Goal: Information Seeking & Learning: Find specific fact

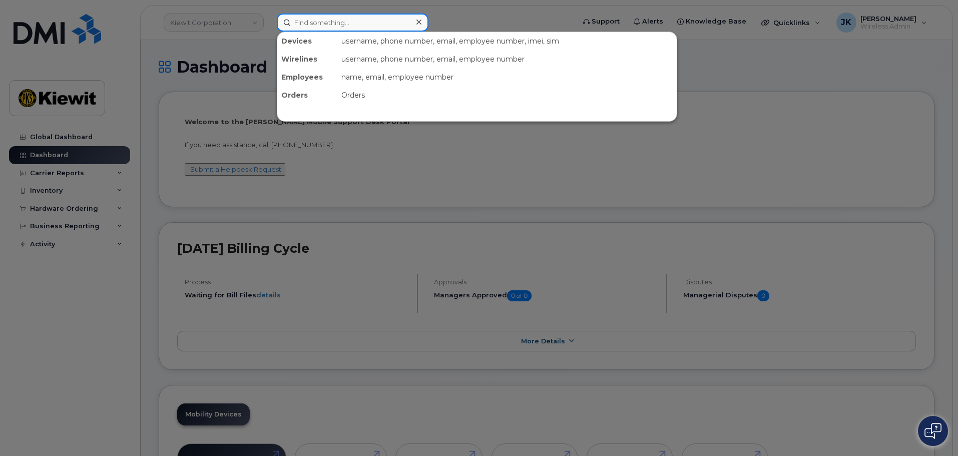
click at [330, 25] on input at bounding box center [353, 23] width 152 height 18
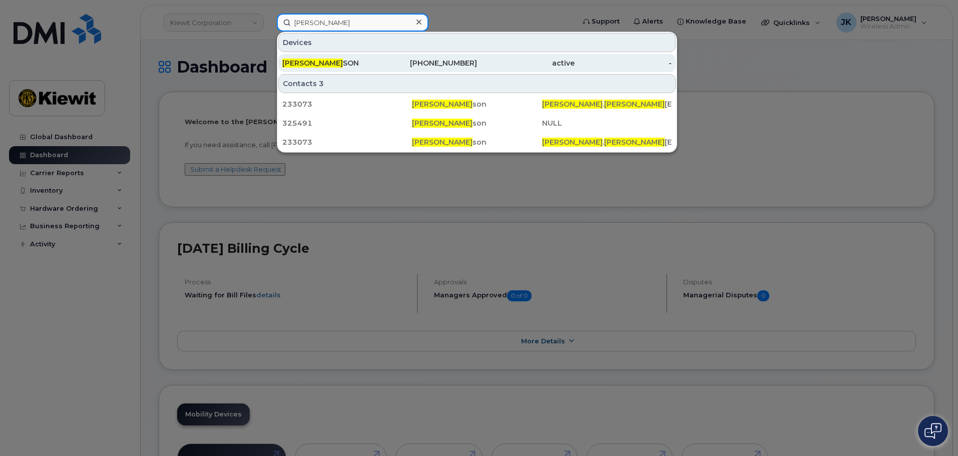
type input "dillon davis"
click at [350, 62] on div "DILLON DAVIS SON" at bounding box center [331, 63] width 98 height 10
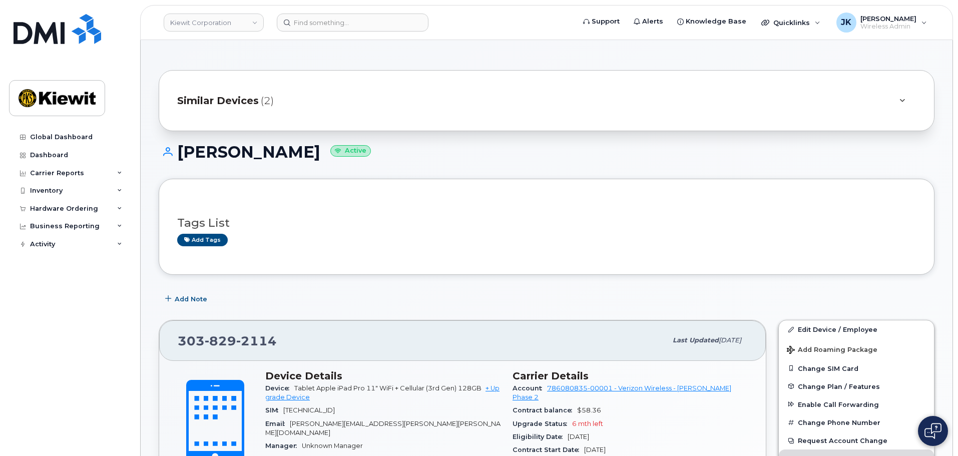
click at [244, 101] on span "Similar Devices" at bounding box center [218, 101] width 82 height 15
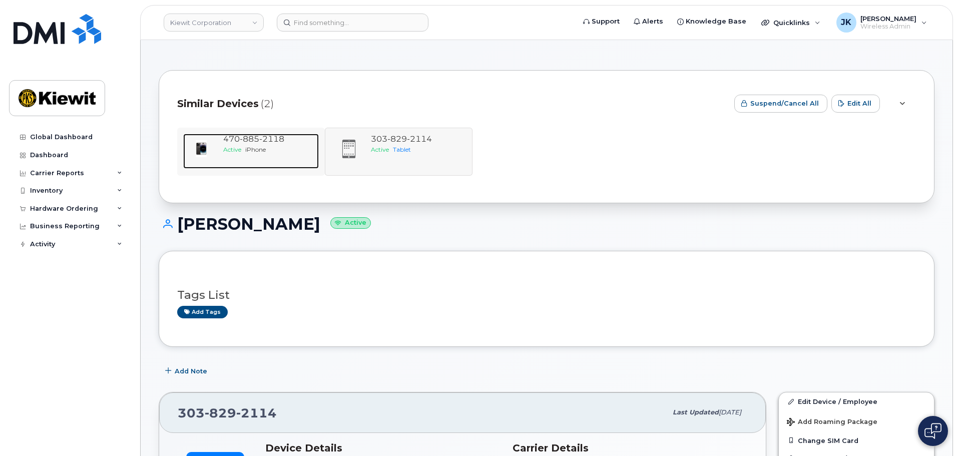
click at [243, 146] on div "Active iPhone" at bounding box center [269, 149] width 92 height 9
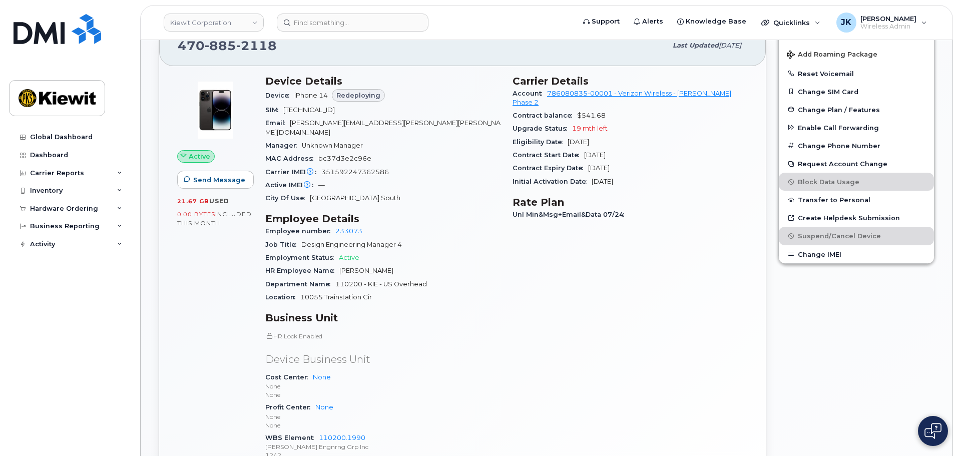
scroll to position [300, 0]
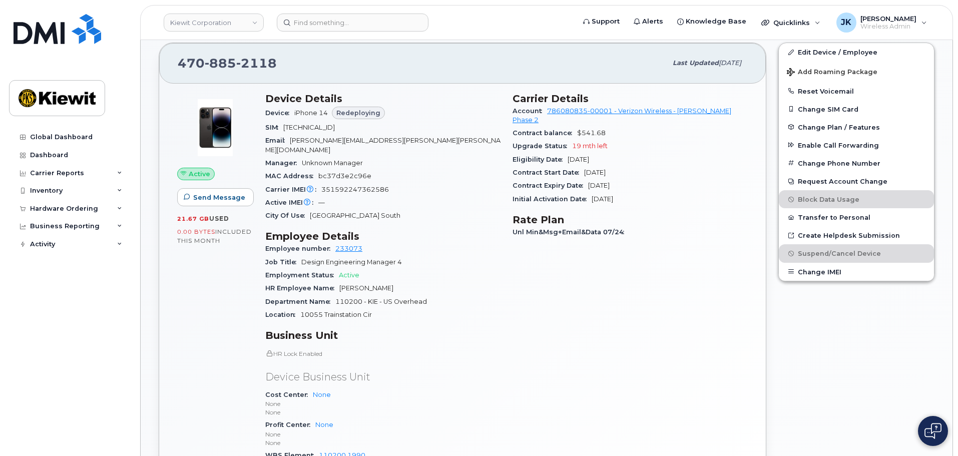
click at [550, 320] on div "Carrier Details Account 786080835-00001 - Verizon Wireless - Kiewit Phase 2 Con…" at bounding box center [630, 290] width 247 height 407
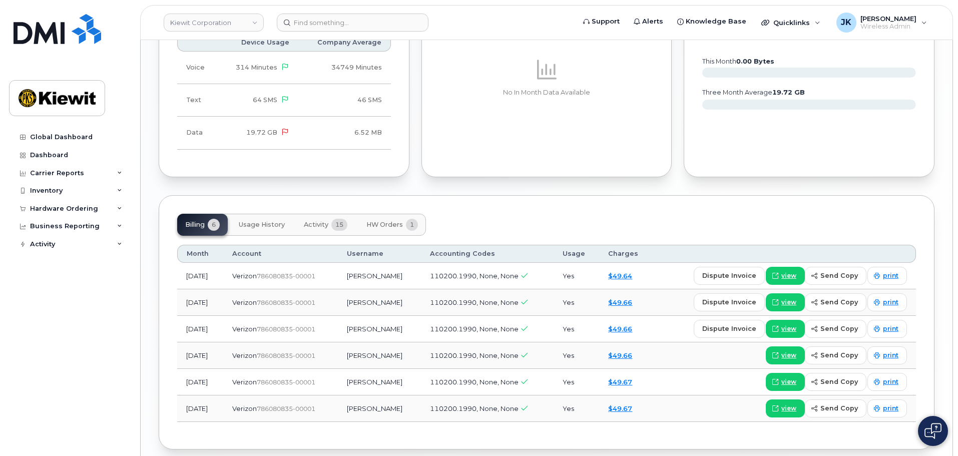
scroll to position [1086, 0]
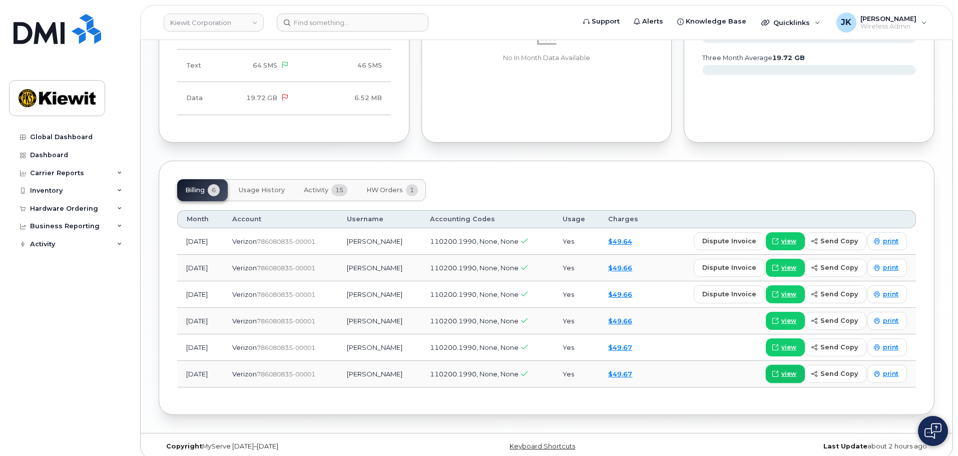
click at [788, 370] on span "view" at bounding box center [789, 374] width 15 height 9
click at [328, 179] on button "Activity 15" at bounding box center [326, 190] width 60 height 22
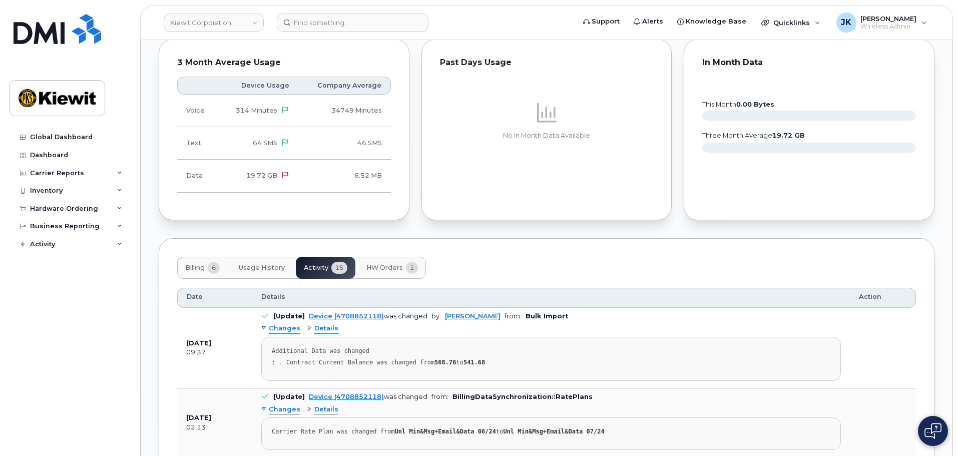
scroll to position [1013, 0]
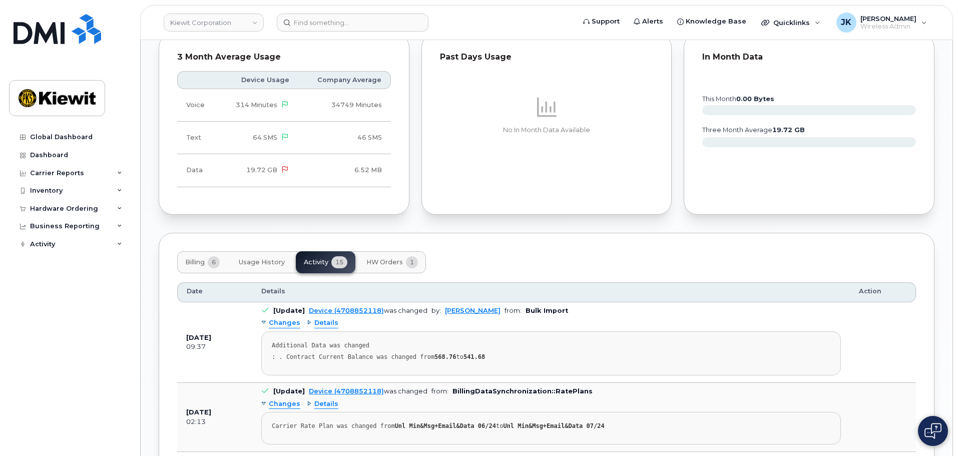
click at [209, 256] on span "6" at bounding box center [214, 262] width 12 height 12
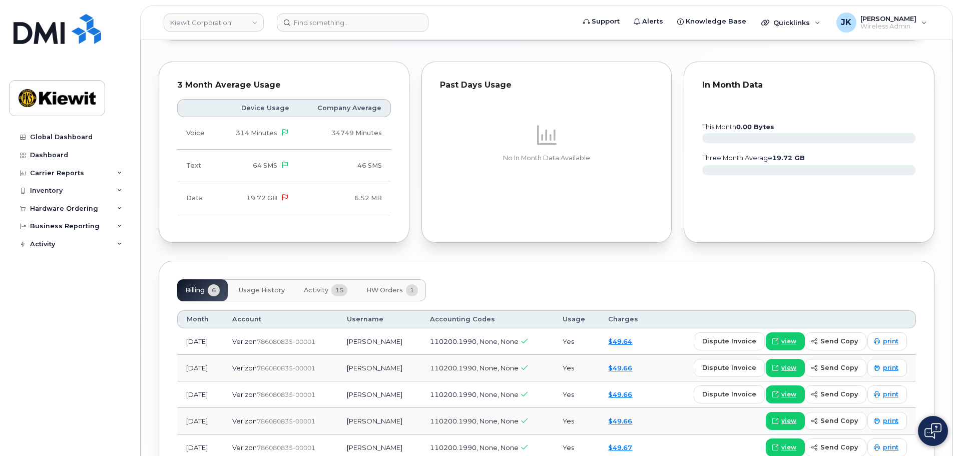
scroll to position [1086, 0]
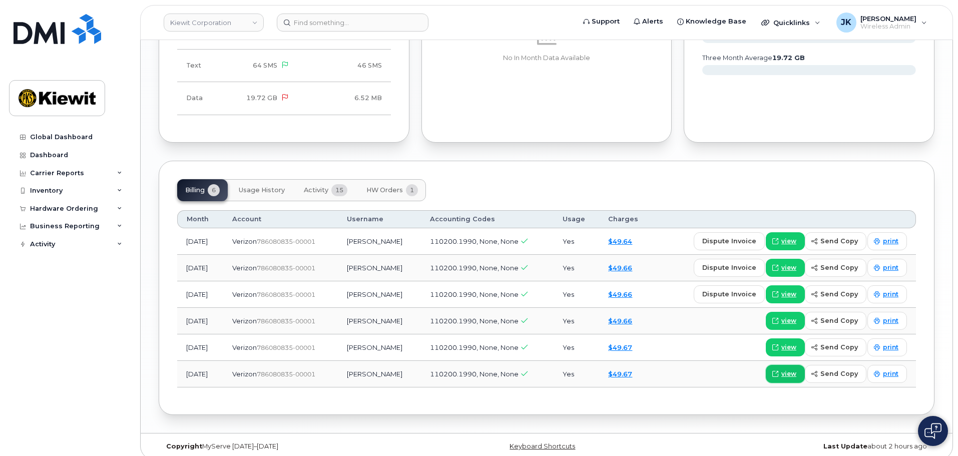
click at [790, 370] on span "view" at bounding box center [789, 374] width 15 height 9
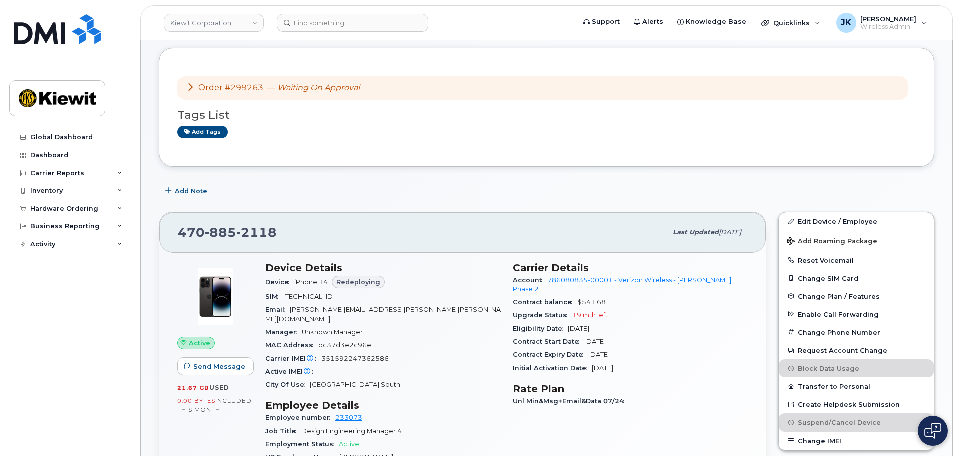
scroll to position [0, 0]
